Goal: Task Accomplishment & Management: Manage account settings

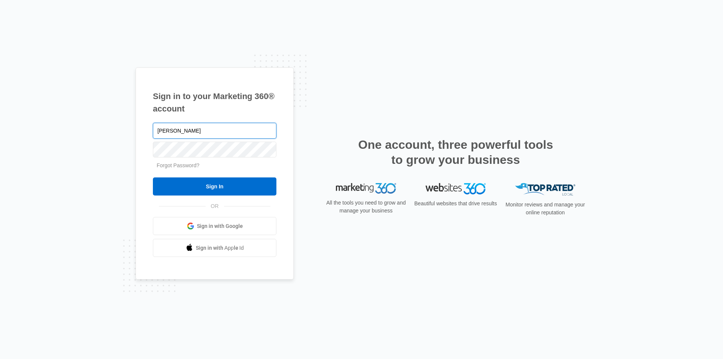
type input "[PERSON_NAME][EMAIL_ADDRESS][PERSON_NAME][DOMAIN_NAME]"
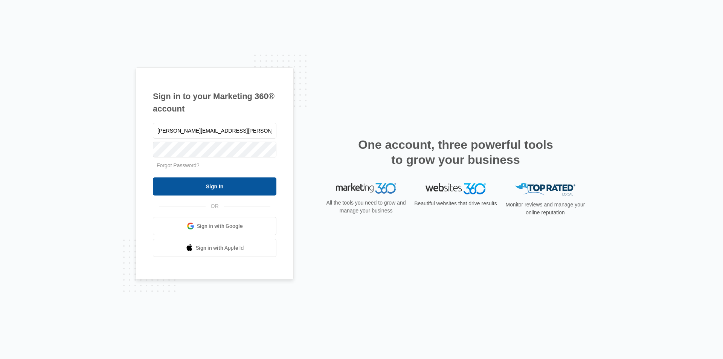
click at [215, 186] on input "Sign In" at bounding box center [214, 186] width 123 height 18
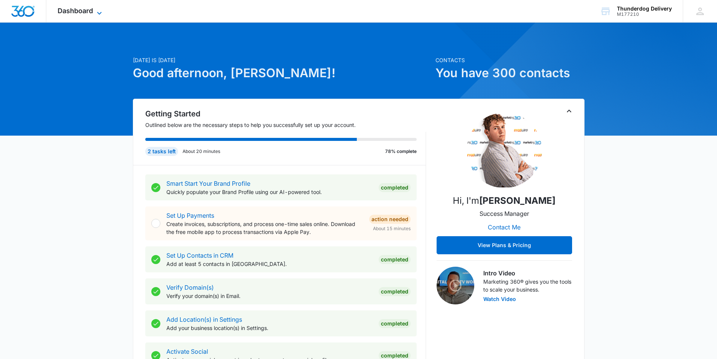
click at [98, 11] on icon at bounding box center [99, 13] width 9 height 9
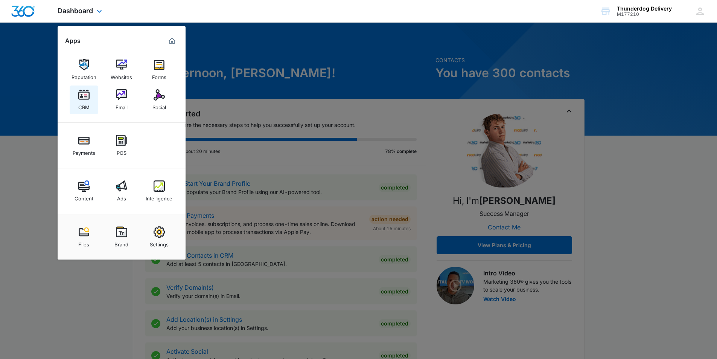
click at [84, 97] on img at bounding box center [83, 94] width 11 height 11
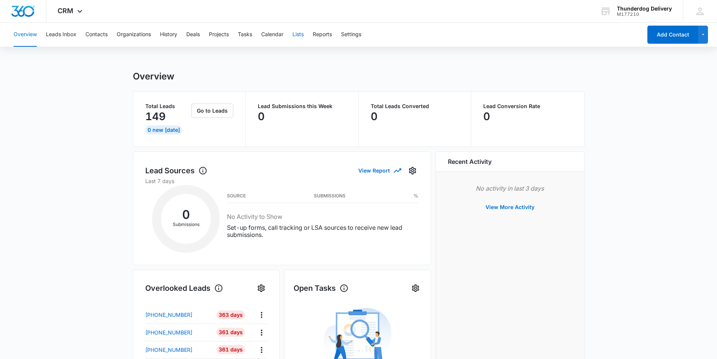
click at [302, 36] on button "Lists" at bounding box center [298, 35] width 11 height 24
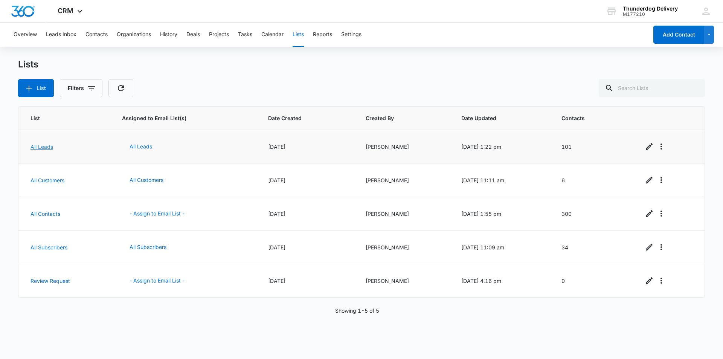
click at [49, 148] on link "All Leads" at bounding box center [41, 146] width 23 height 6
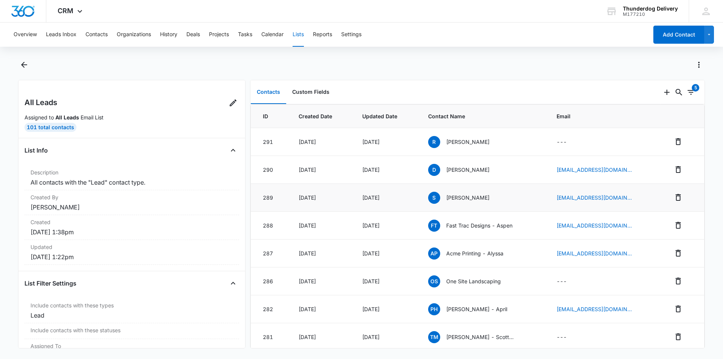
click at [453, 199] on p "Shantel" at bounding box center [467, 198] width 43 height 8
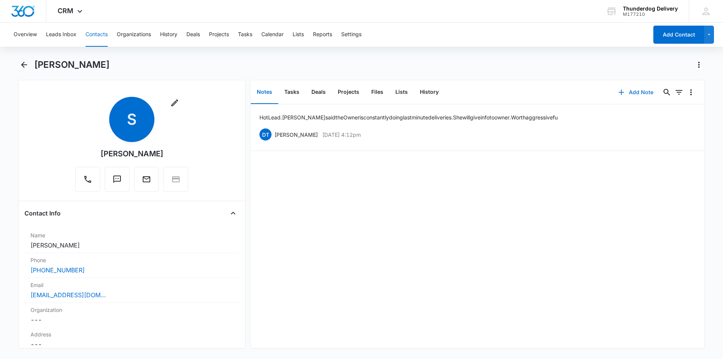
click at [635, 90] on button "Add Note" at bounding box center [636, 92] width 50 height 18
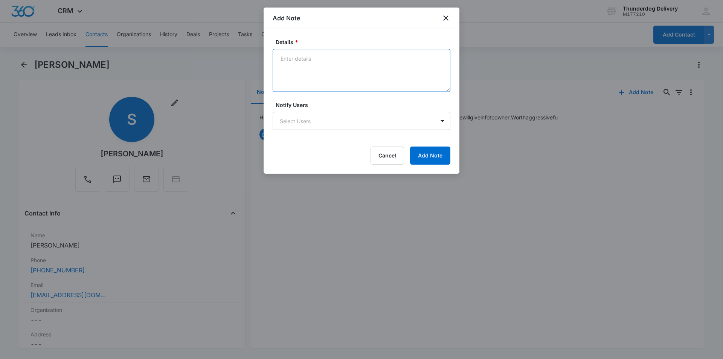
click at [316, 67] on textarea "Details *" at bounding box center [362, 70] width 178 height 43
type textarea "sent email #3"
click at [443, 120] on body "CRM Apps Reputation Websites Forms CRM Email Social Payments POS Content Ads In…" at bounding box center [361, 179] width 723 height 359
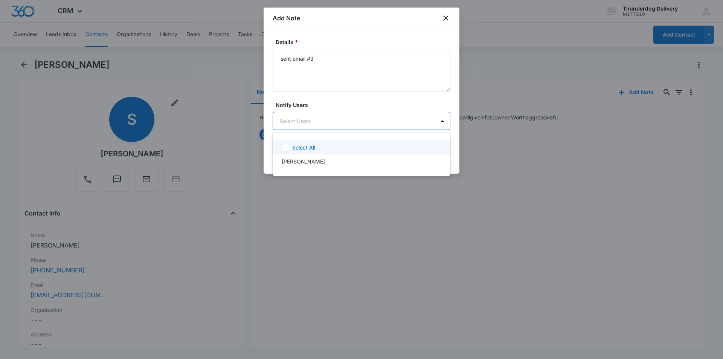
click at [287, 146] on icon at bounding box center [285, 147] width 5 height 3
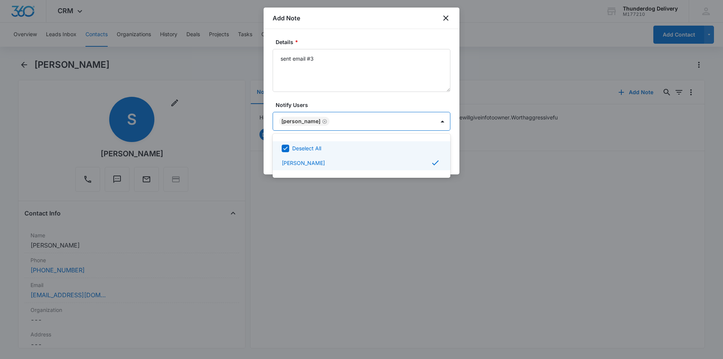
click at [340, 82] on div at bounding box center [361, 179] width 723 height 359
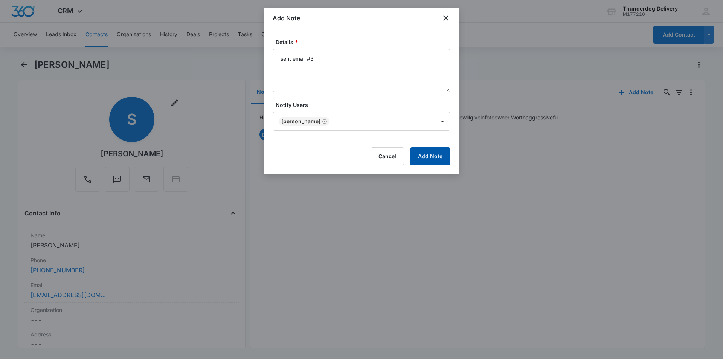
click at [425, 157] on button "Add Note" at bounding box center [430, 156] width 40 height 18
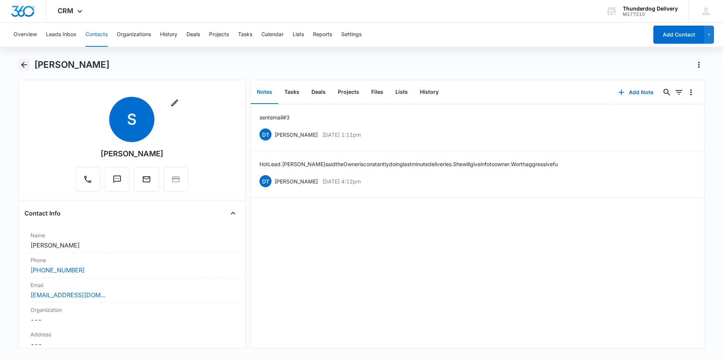
click at [22, 64] on icon "Back" at bounding box center [24, 65] width 6 height 6
